Goal: Transaction & Acquisition: Purchase product/service

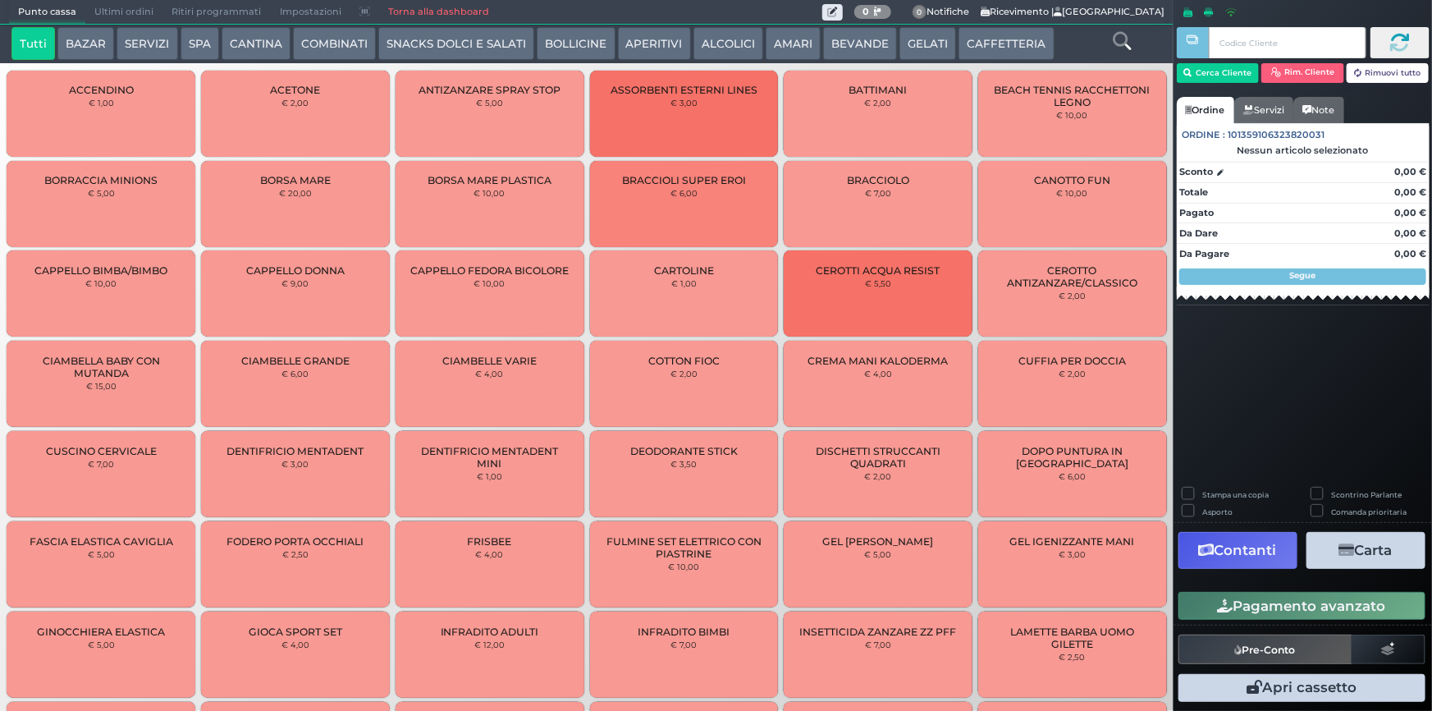
click at [144, 50] on button "SERVIZI" at bounding box center [147, 43] width 61 height 33
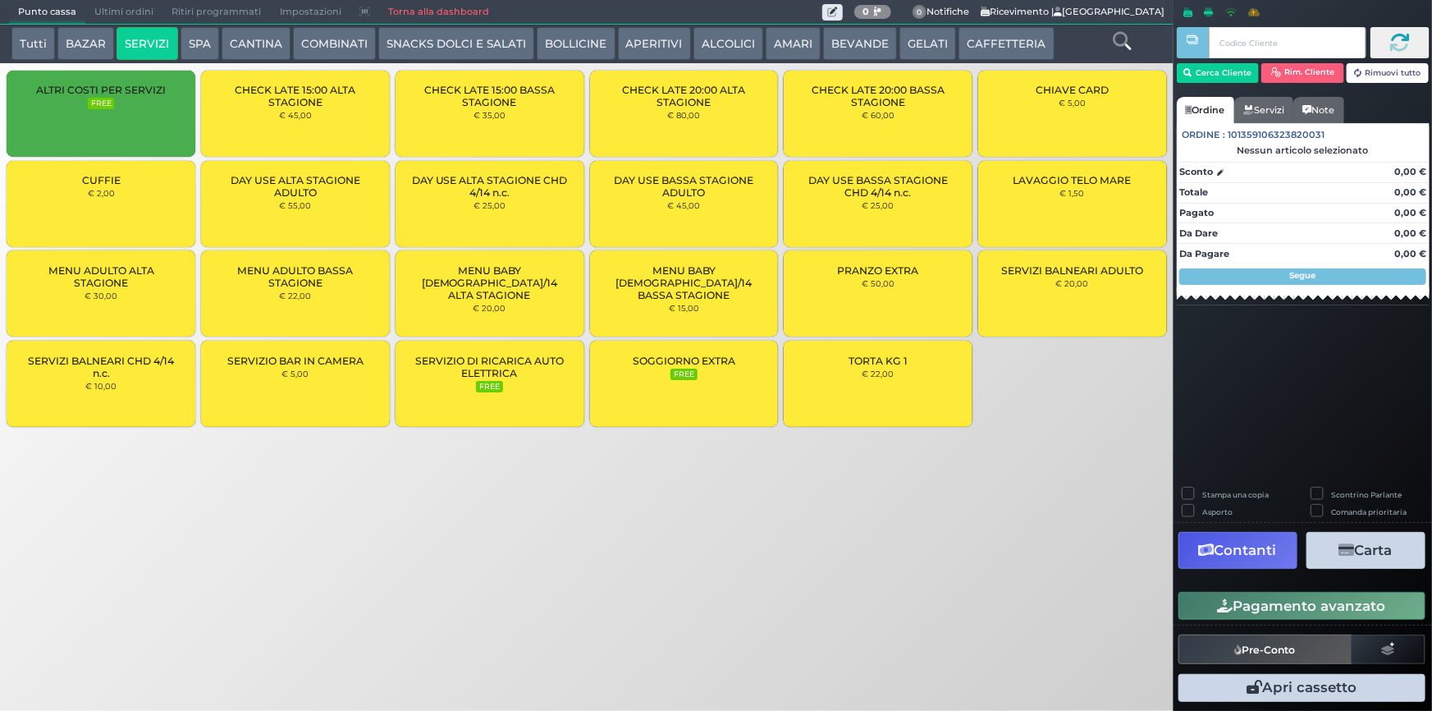
click at [123, 200] on div "CUFFIE € 2,00" at bounding box center [101, 204] width 189 height 86
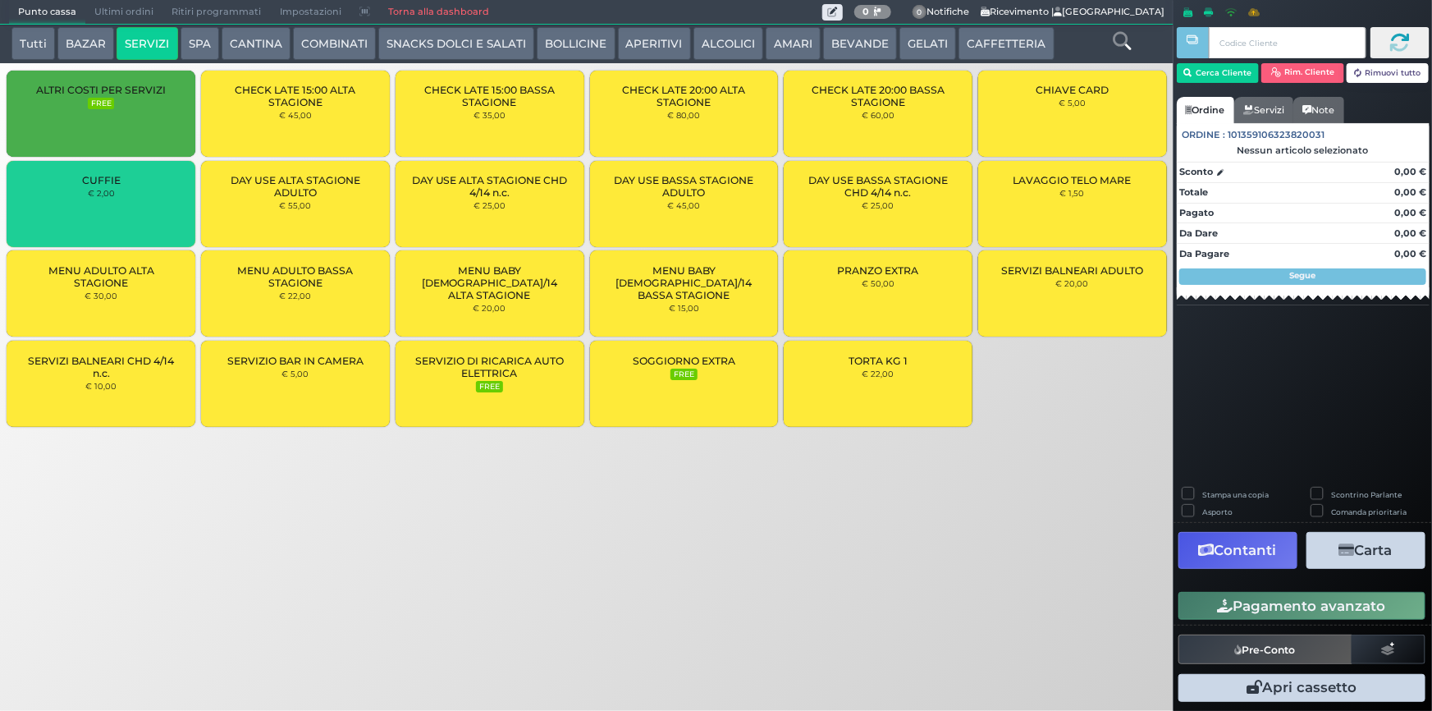
click at [123, 200] on div "CUFFIE € 2,00" at bounding box center [101, 204] width 189 height 86
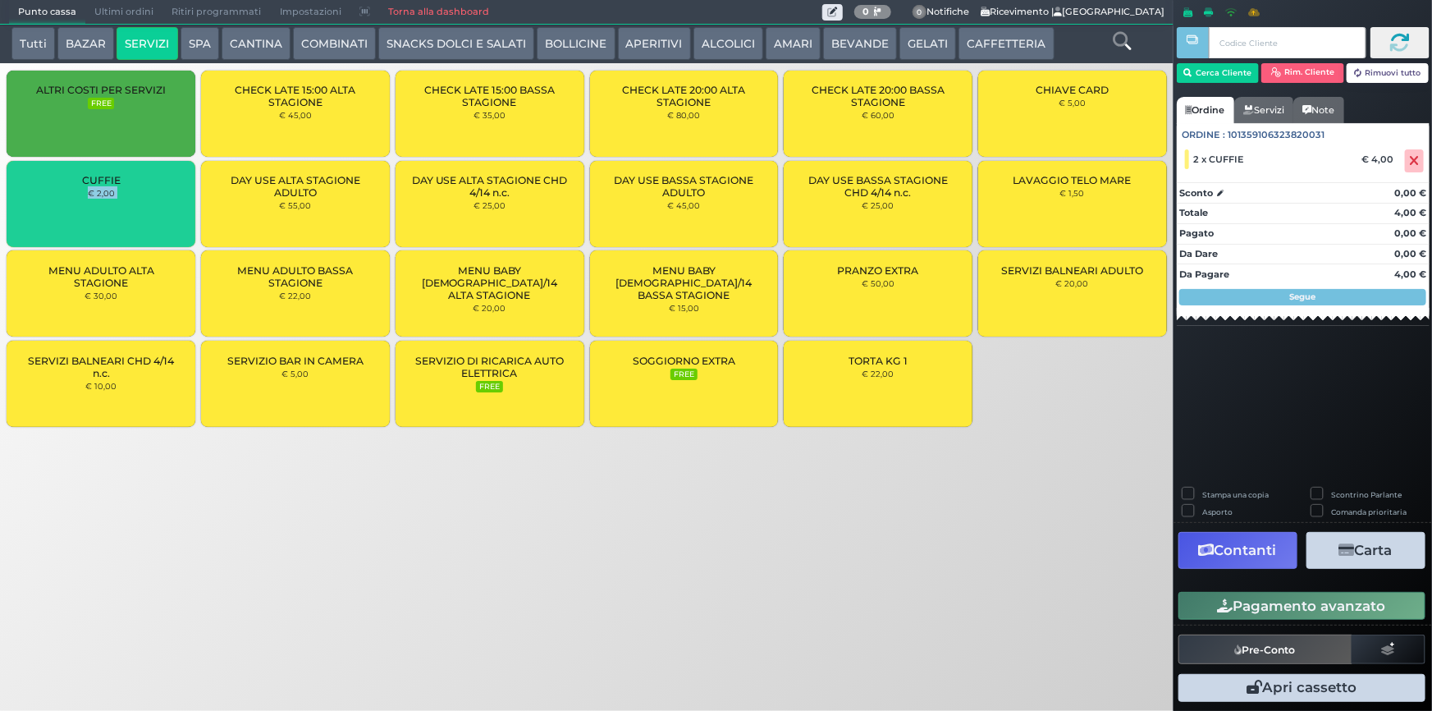
click at [123, 200] on div "CUFFIE € 2,00" at bounding box center [101, 204] width 189 height 86
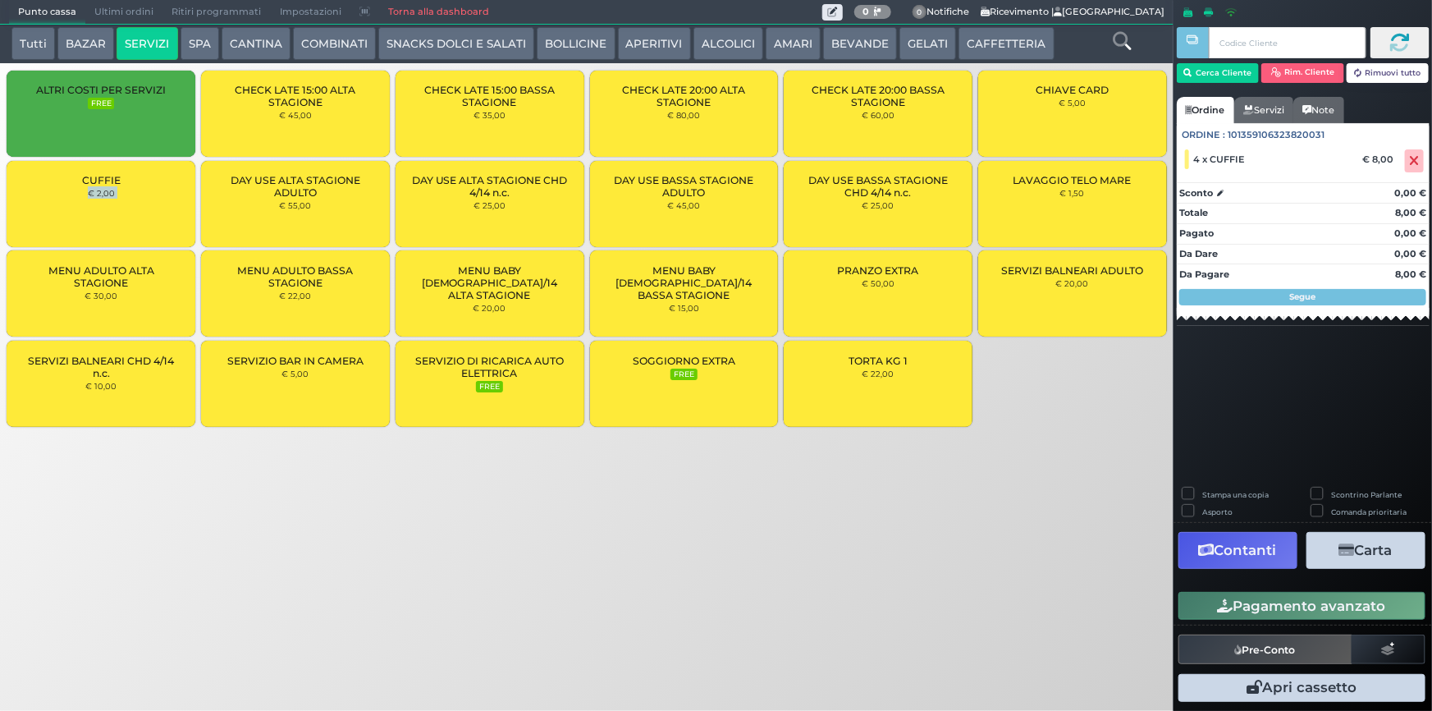
click at [1283, 604] on button "Pagamento avanzato" at bounding box center [1301, 606] width 247 height 28
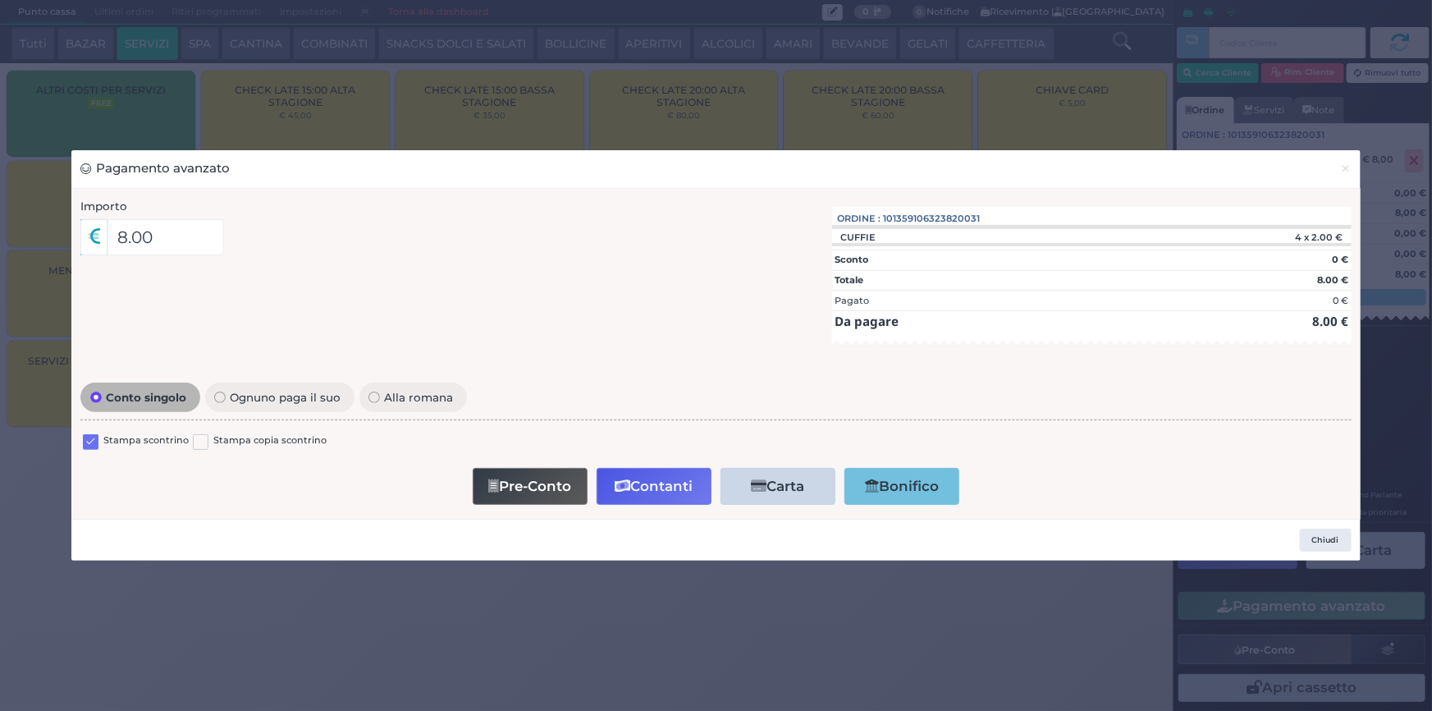
click at [88, 446] on label at bounding box center [91, 442] width 16 height 16
click at [0, 0] on input "checkbox" at bounding box center [0, 0] width 0 height 0
click at [664, 475] on button "Contanti" at bounding box center [654, 486] width 115 height 37
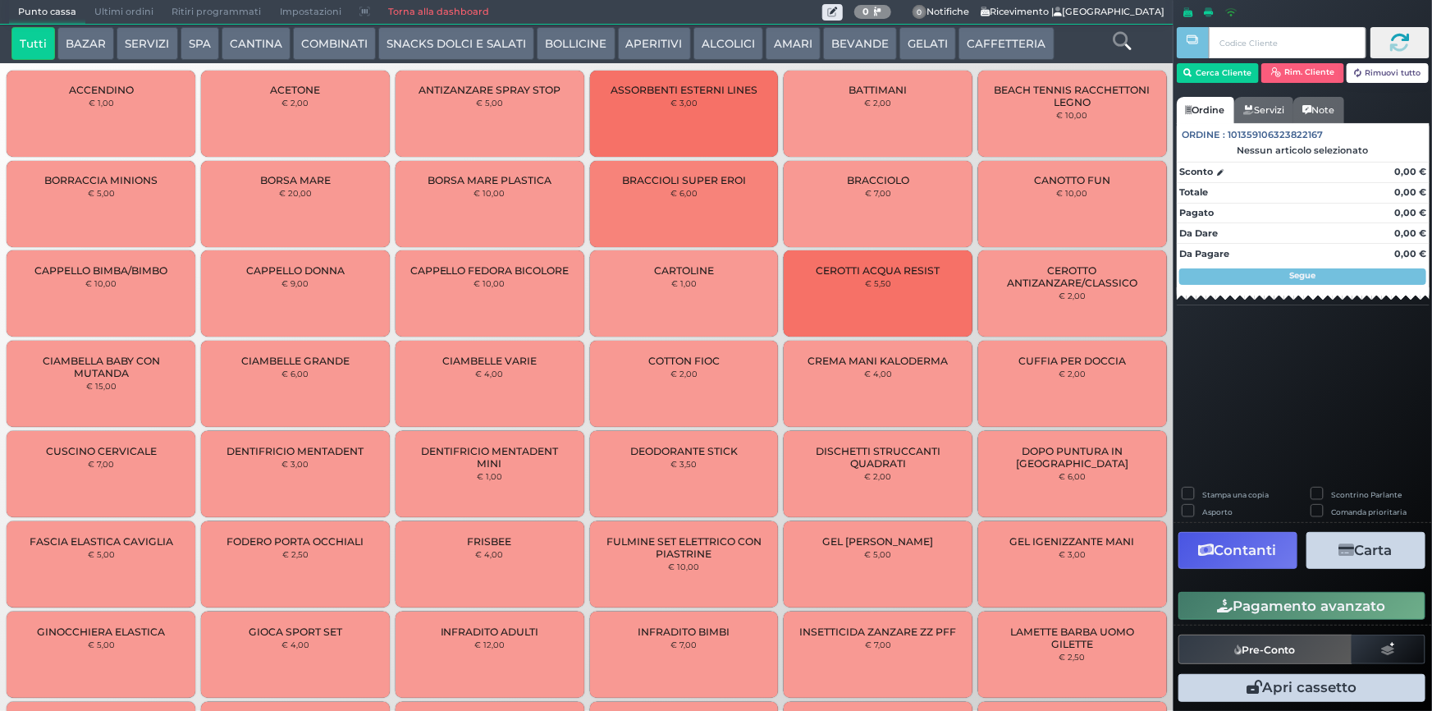
click at [150, 13] on span "Ultimi ordini" at bounding box center [123, 12] width 77 height 23
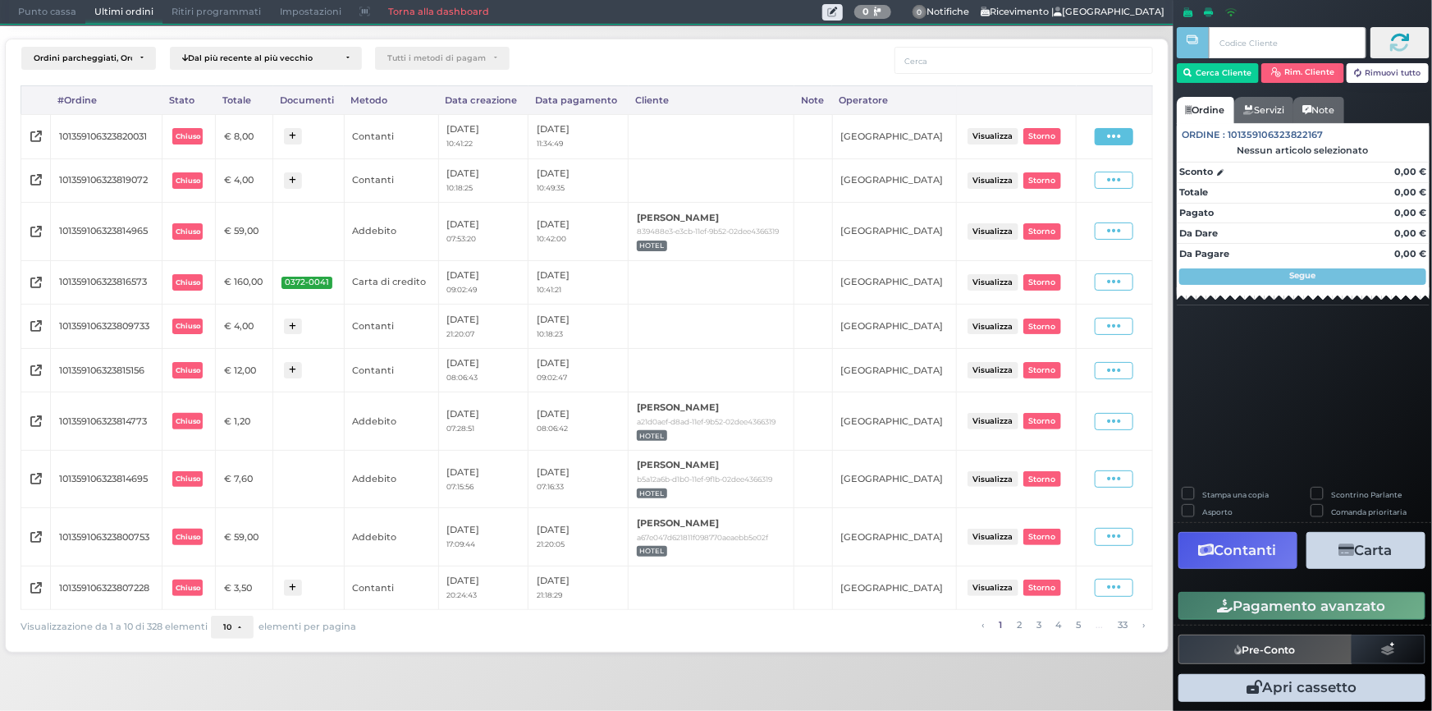
click at [1103, 134] on span at bounding box center [1114, 136] width 39 height 17
click at [1064, 180] on span "Ristampa Pre-Conto" at bounding box center [1078, 184] width 67 height 28
click at [35, 16] on span "Punto cassa" at bounding box center [47, 12] width 76 height 23
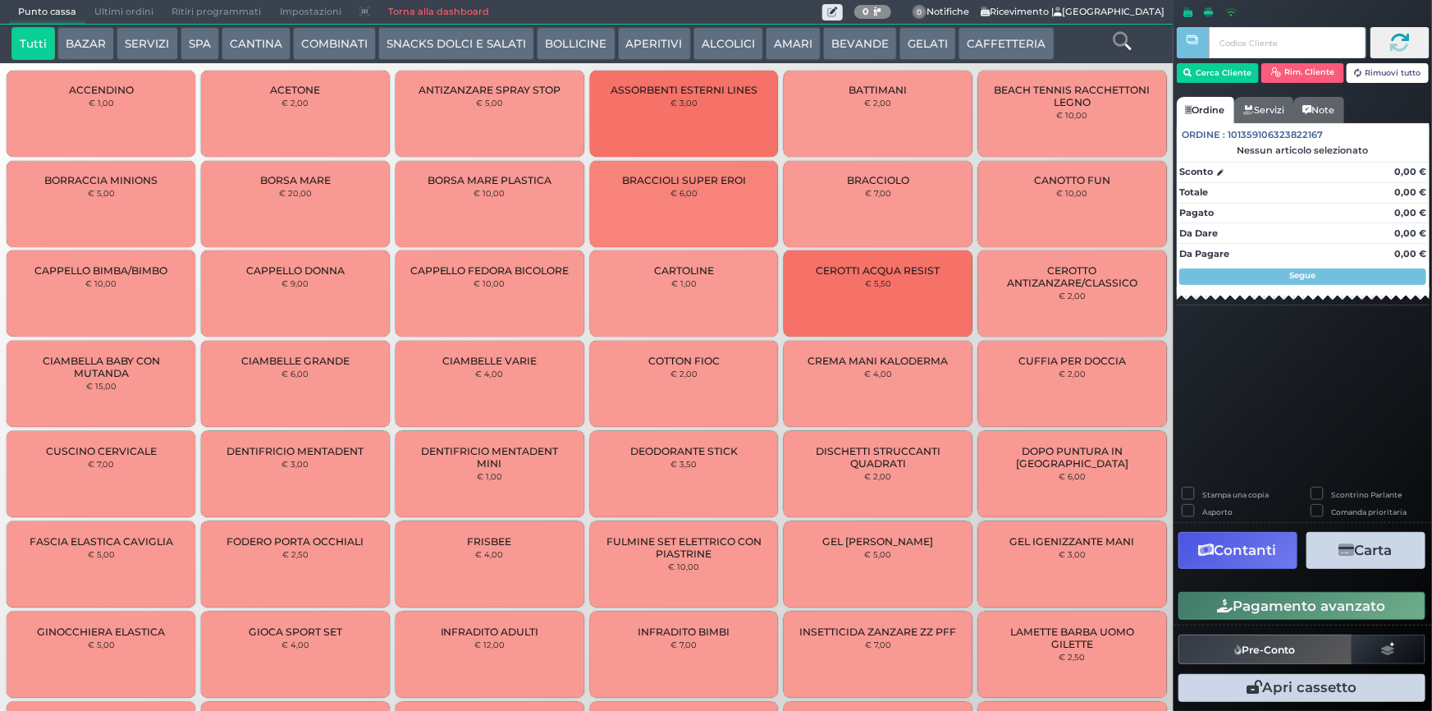
click at [130, 41] on button "SERVIZI" at bounding box center [147, 43] width 61 height 33
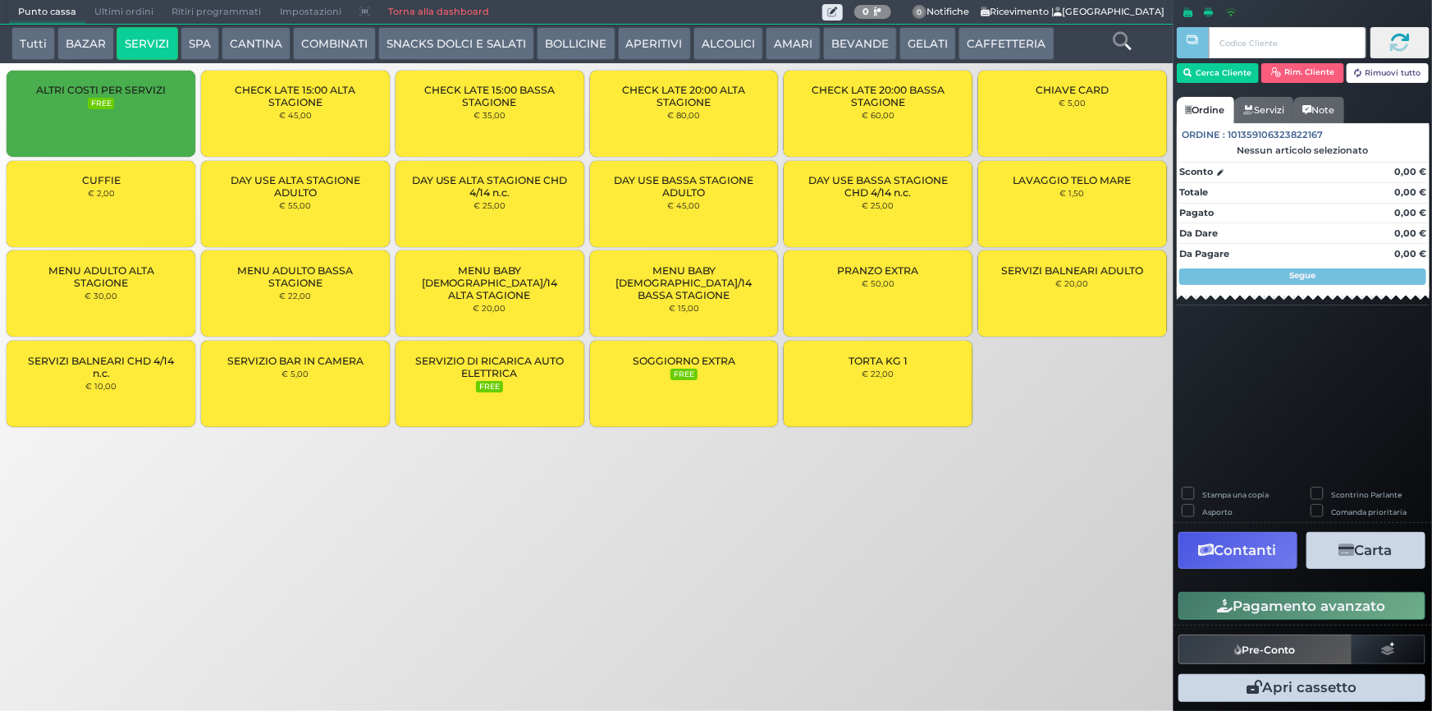
click at [120, 193] on div "CUFFIE € 2,00" at bounding box center [101, 204] width 189 height 86
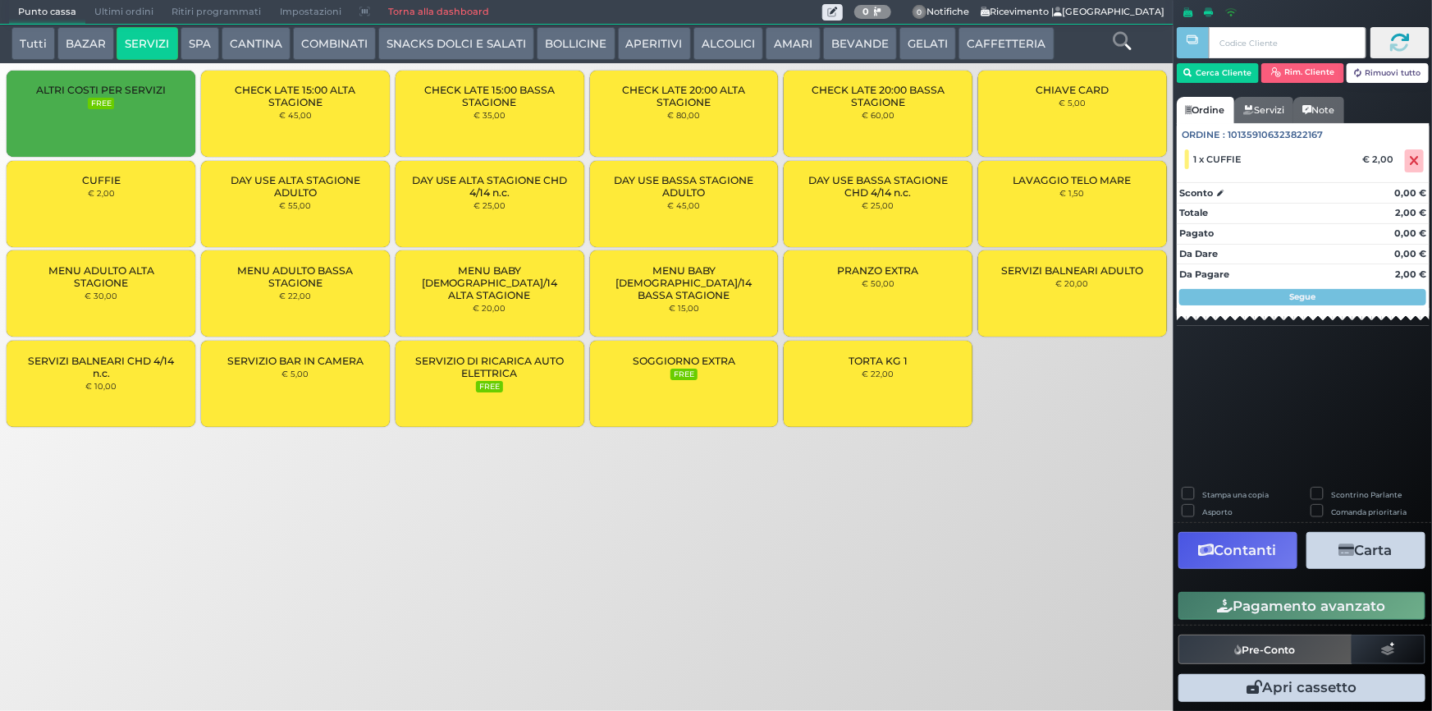
click at [1263, 597] on button "Pagamento avanzato" at bounding box center [1301, 606] width 247 height 28
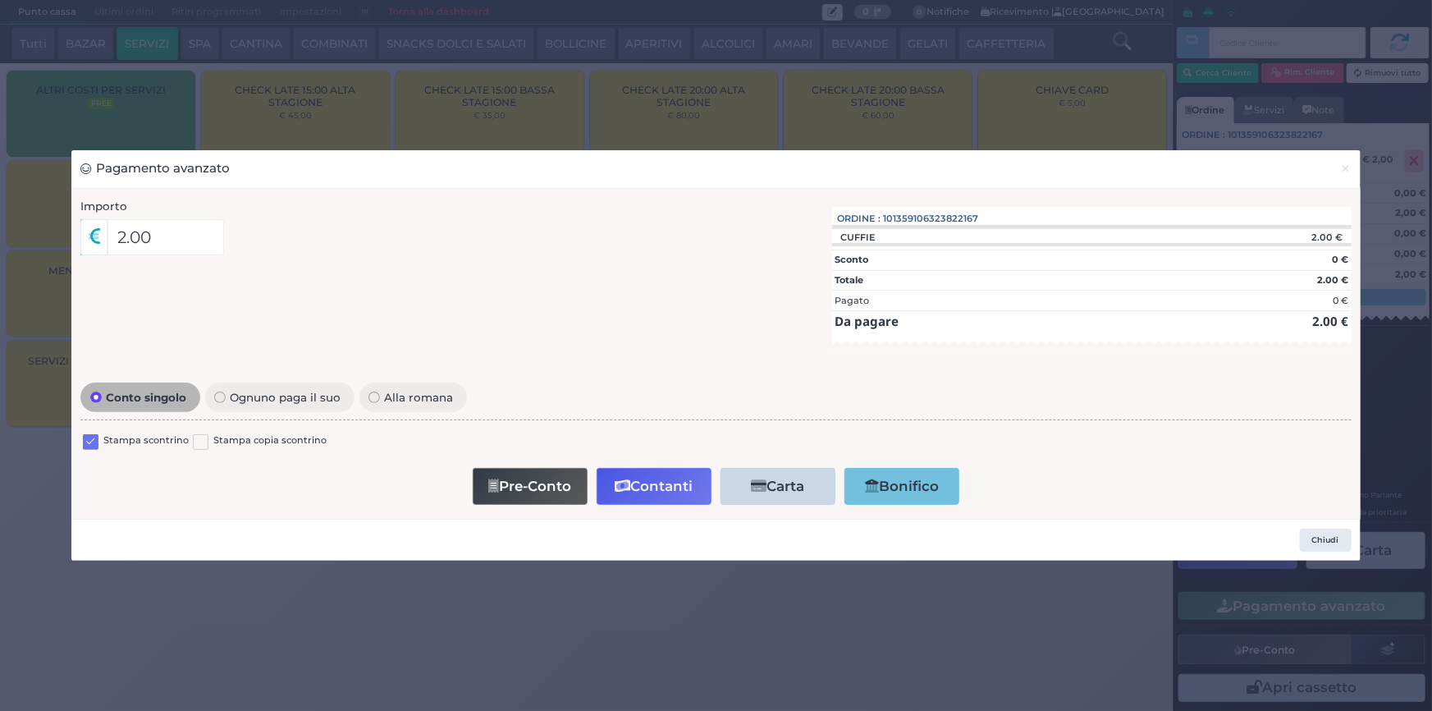
drag, startPoint x: 93, startPoint y: 435, endPoint x: 218, endPoint y: 492, distance: 137.7
click at [93, 435] on label at bounding box center [91, 442] width 16 height 16
click at [0, 0] on input "checkbox" at bounding box center [0, 0] width 0 height 0
click at [635, 496] on button "Contanti" at bounding box center [654, 486] width 115 height 37
